Goal: Answer question/provide support: Share knowledge or assist other users

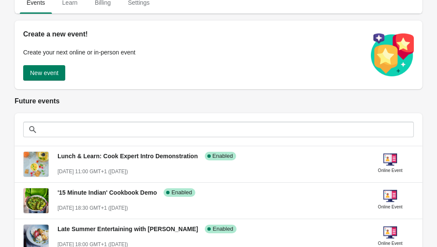
scroll to position [91, 0]
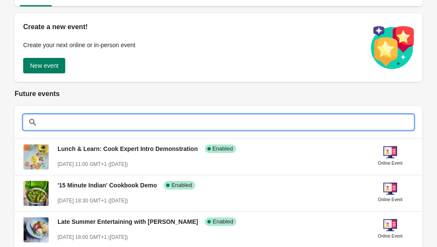
click at [108, 120] on input "text" at bounding box center [226, 122] width 373 height 15
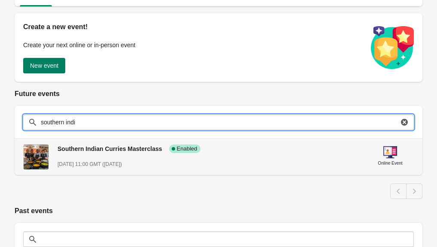
type input "southern indi"
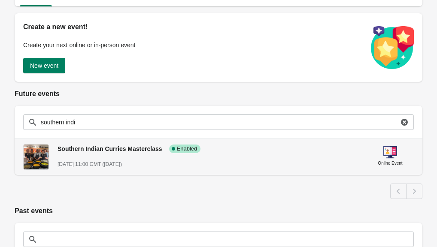
click at [144, 154] on div "Southern Indian Curries Masterclass Success Complete Enabled [DATE] 11:00 GMT (…" at bounding box center [209, 152] width 302 height 31
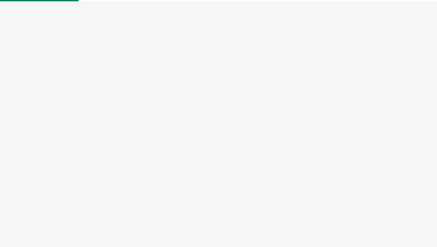
select select "US"
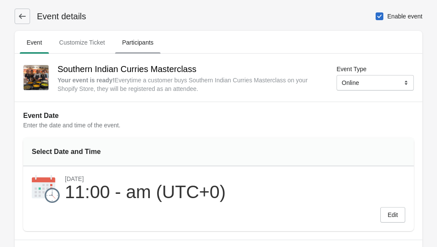
click at [147, 41] on span "Participants" at bounding box center [137, 42] width 45 height 15
select select "US"
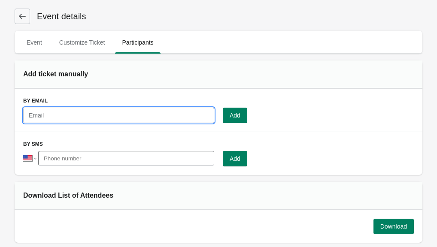
click at [137, 120] on input "text" at bounding box center [118, 115] width 191 height 15
paste input "[EMAIL_ADDRESS][DOMAIN_NAME]"
type input "[EMAIL_ADDRESS][DOMAIN_NAME]"
click at [240, 118] on span "Add" at bounding box center [235, 115] width 11 height 7
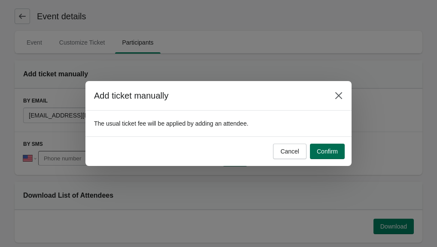
click at [333, 155] on button "Confirm" at bounding box center [327, 151] width 35 height 15
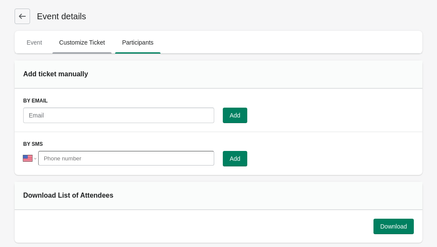
click at [100, 44] on span "Customize Ticket" at bounding box center [82, 42] width 60 height 15
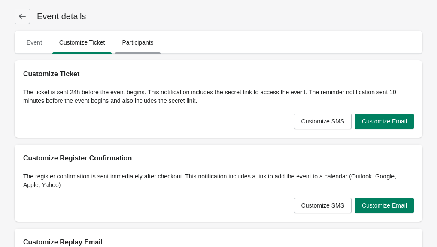
click at [143, 43] on span "Participants" at bounding box center [137, 42] width 45 height 15
select select "US"
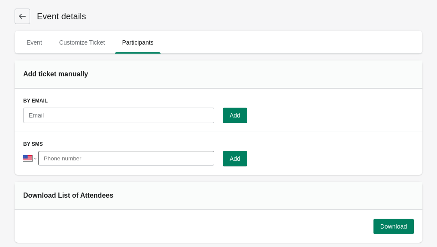
click at [25, 18] on icon at bounding box center [22, 16] width 9 height 9
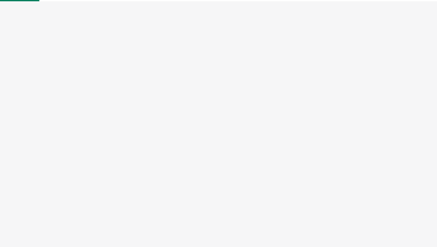
scroll to position [46, 0]
select select "US"
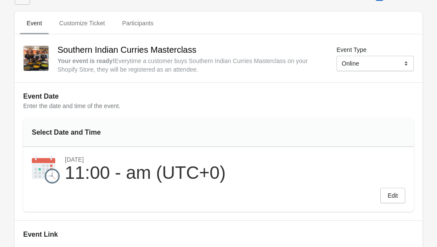
scroll to position [0, 0]
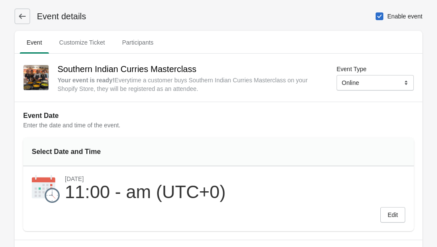
click at [24, 18] on icon at bounding box center [22, 16] width 9 height 9
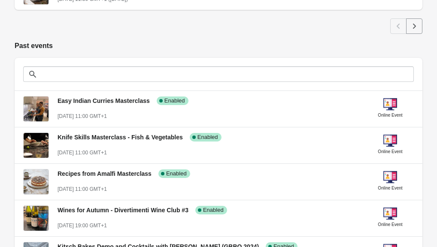
scroll to position [597, 0]
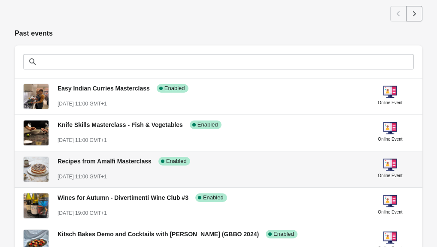
click at [248, 153] on div "Recipes from Amalfi Masterclass Success Complete Enabled" at bounding box center [205, 158] width 309 height 16
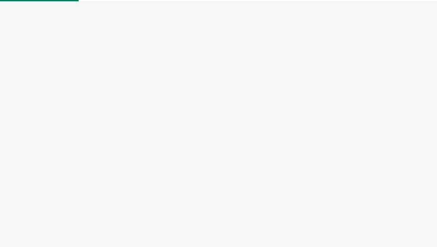
select select "US"
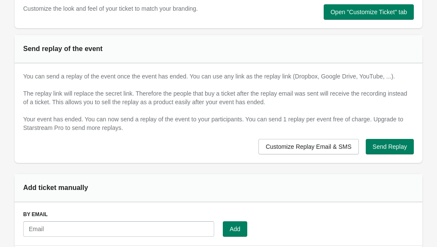
scroll to position [497, 0]
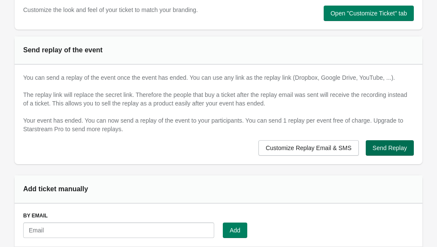
click at [385, 153] on button "Send Replay" at bounding box center [390, 147] width 48 height 15
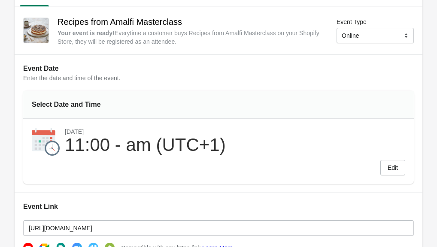
scroll to position [0, 0]
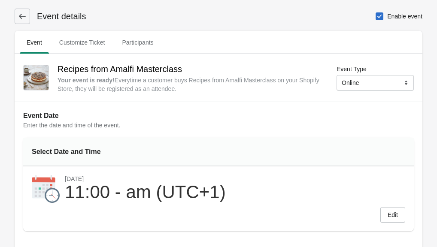
click at [26, 23] on button at bounding box center [22, 16] width 15 height 15
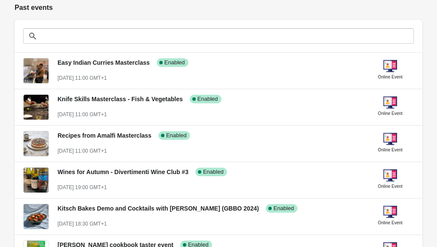
scroll to position [622, 0]
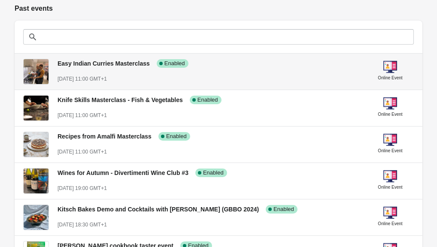
click at [259, 65] on div "Easy Indian Curries Masterclass Success Complete Enabled" at bounding box center [205, 60] width 309 height 16
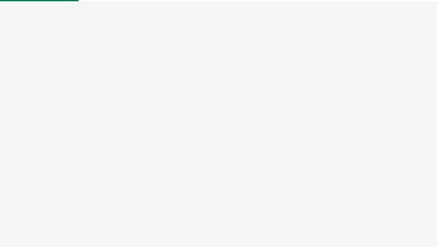
select select "US"
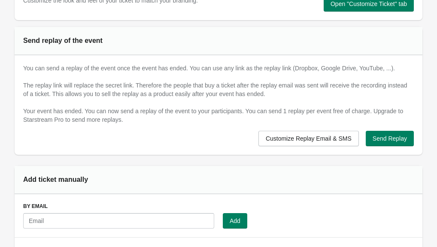
scroll to position [528, 0]
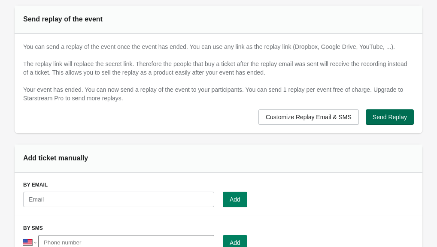
click at [392, 116] on span "Send Replay" at bounding box center [390, 117] width 34 height 7
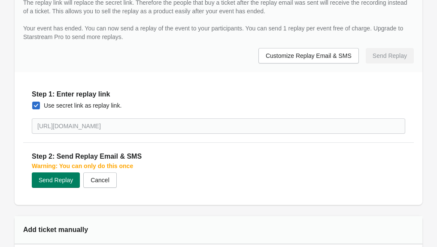
scroll to position [634, 0]
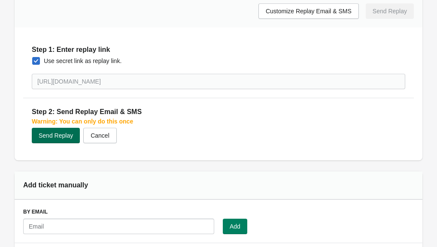
click at [64, 137] on span "Send Replay" at bounding box center [56, 135] width 34 height 7
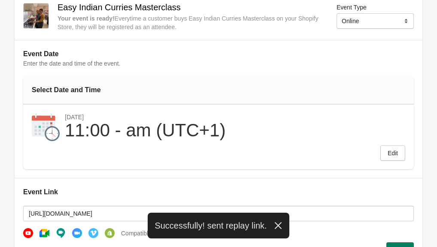
scroll to position [0, 0]
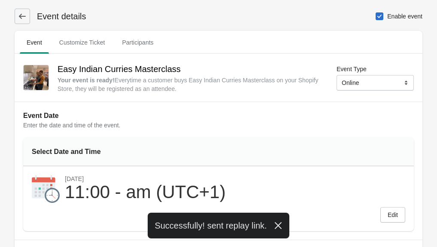
click at [21, 18] on icon at bounding box center [22, 16] width 7 height 5
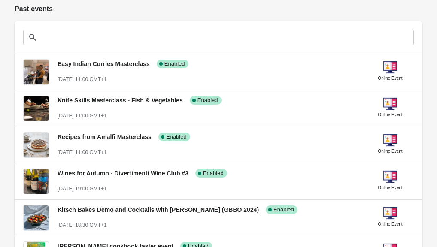
scroll to position [653, 0]
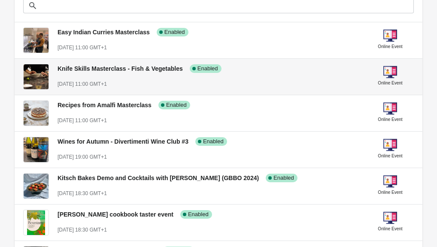
click at [280, 89] on div "Knife Skills Masterclass - Fish & Vegetables Success Complete Enabled [DATE] 11…" at bounding box center [219, 77] width 408 height 36
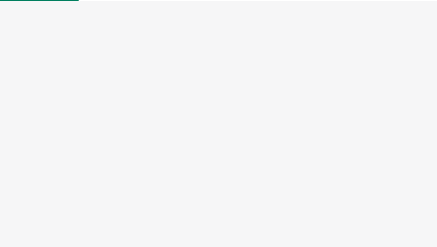
select select "US"
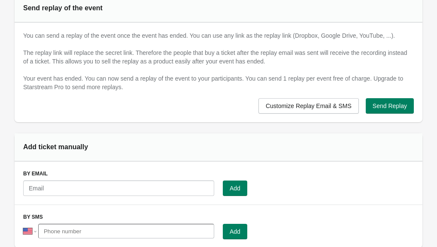
scroll to position [538, 0]
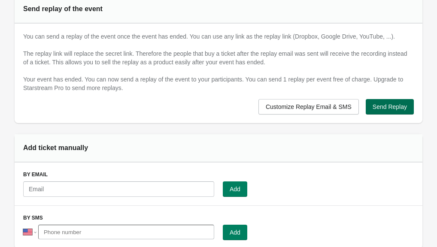
click at [394, 108] on span "Send Replay" at bounding box center [390, 106] width 34 height 7
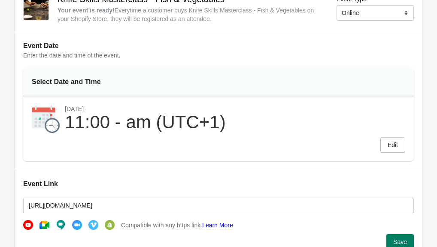
scroll to position [0, 0]
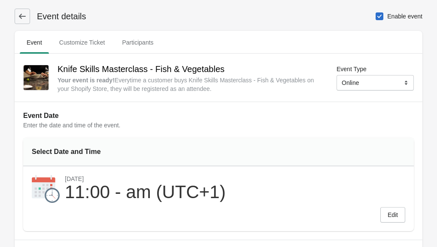
click at [24, 12] on icon at bounding box center [22, 16] width 9 height 9
